Goal: Find contact information: Find contact information

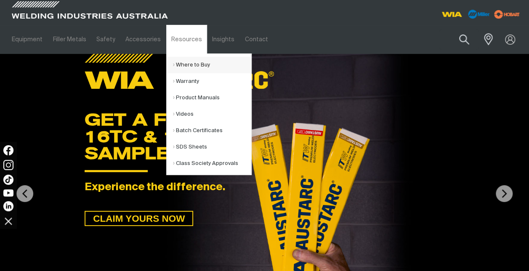
click at [176, 67] on link "Where to Buy" at bounding box center [212, 65] width 78 height 16
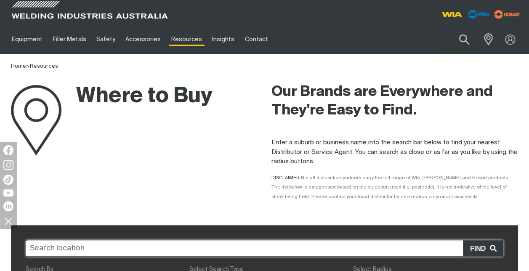
click at [73, 247] on input "text" at bounding box center [265, 248] width 478 height 17
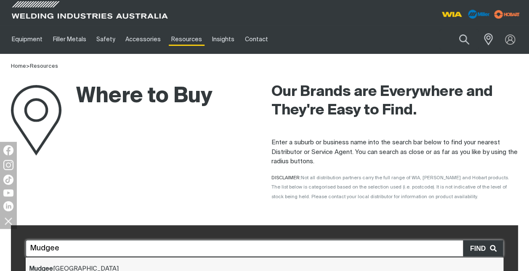
click at [53, 269] on span "Mudgee [GEOGRAPHIC_DATA]" at bounding box center [74, 269] width 90 height 6
type input "Mudgee [GEOGRAPHIC_DATA]"
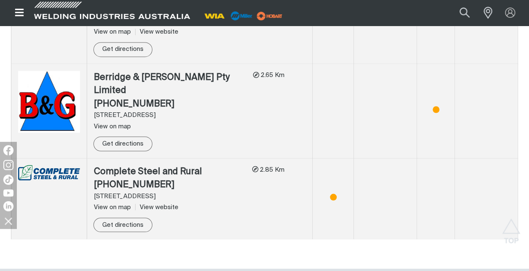
scroll to position [600, 0]
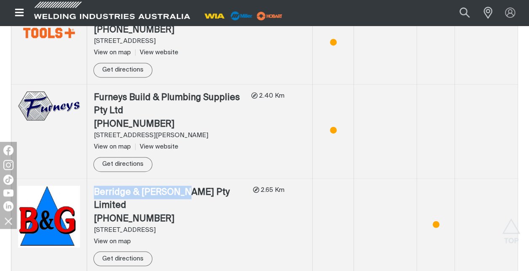
drag, startPoint x: 179, startPoint y: 177, endPoint x: 84, endPoint y: 176, distance: 94.7
click at [84, 179] on tr "Berridge & [PERSON_NAME] Pty Limited (02) 6372 6138 [STREET_ADDRESS] View on ma…" at bounding box center [264, 226] width 507 height 94
drag, startPoint x: 84, startPoint y: 176, endPoint x: 127, endPoint y: 177, distance: 42.5
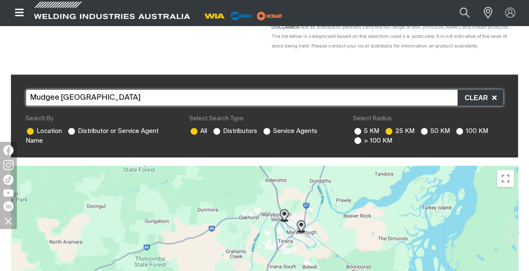
scroll to position [149, 0]
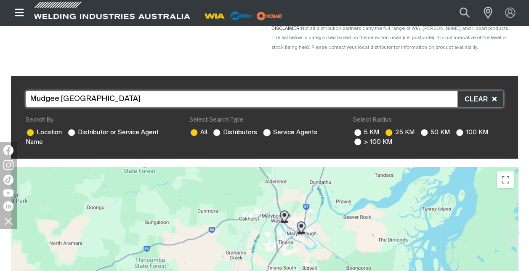
click at [266, 131] on ins at bounding box center [267, 133] width 8 height 8
click at [266, 131] on input "Service Agents" at bounding box center [265, 131] width 5 height 5
radio input "true"
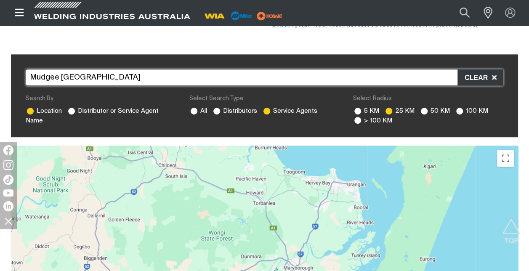
scroll to position [144, 0]
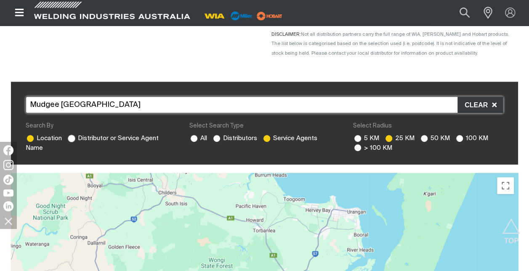
click at [70, 138] on ins at bounding box center [72, 139] width 8 height 8
click at [70, 138] on input "Distributor or Service Agent Name" at bounding box center [70, 137] width 5 height 5
radio input "true"
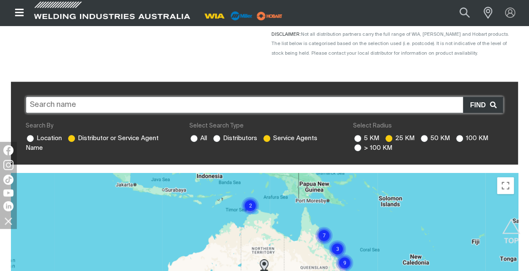
click at [45, 102] on input at bounding box center [265, 104] width 478 height 17
type input "Mudgee"
click at [482, 104] on span "Find" at bounding box center [480, 105] width 20 height 11
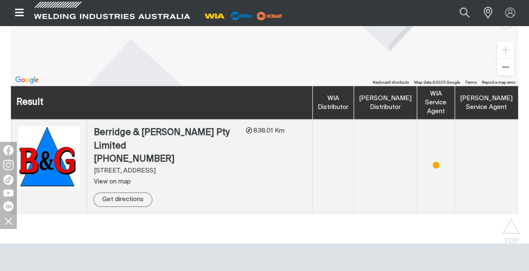
scroll to position [497, 0]
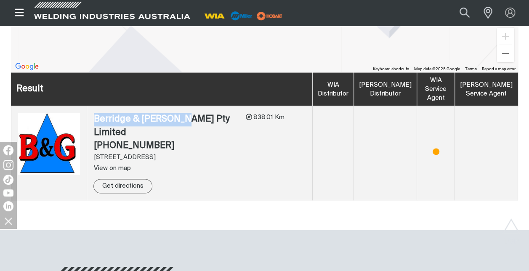
drag, startPoint x: 176, startPoint y: 118, endPoint x: 93, endPoint y: 114, distance: 83.0
click at [94, 114] on div "Berridge & [PERSON_NAME] Pty Limited" at bounding box center [166, 126] width 145 height 27
drag, startPoint x: 93, startPoint y: 114, endPoint x: 123, endPoint y: 123, distance: 30.7
copy div "Berridge & [PERSON_NAME]"
